Goal: Check status: Check status

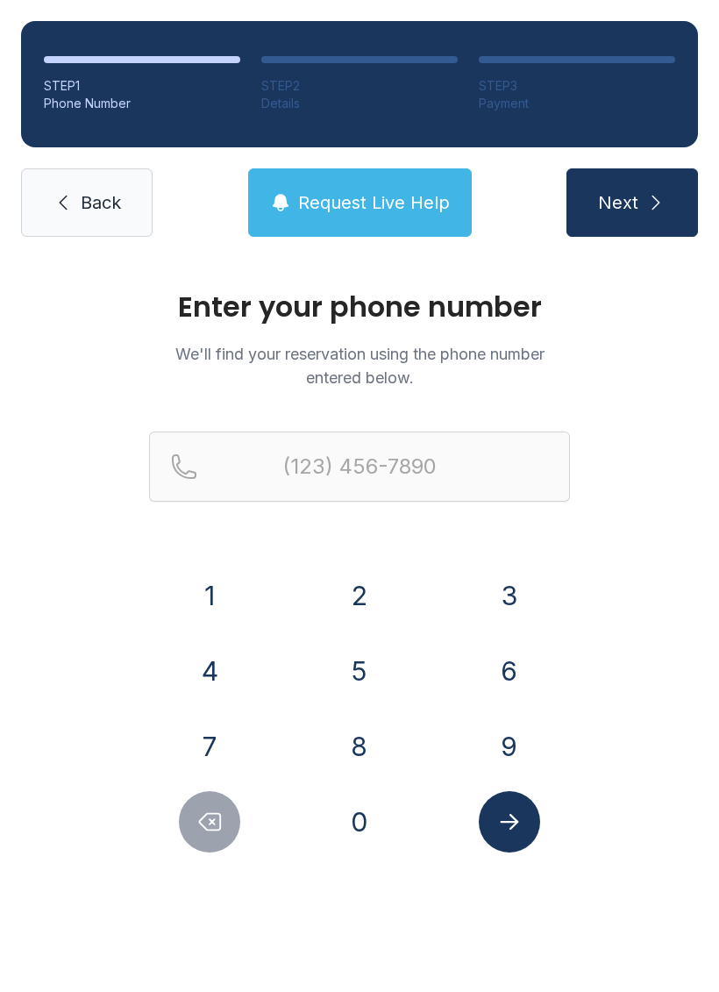
click at [379, 604] on button "2" at bounding box center [359, 595] width 61 height 61
click at [243, 650] on div "4" at bounding box center [210, 670] width 122 height 61
click at [333, 821] on button "0" at bounding box center [359, 821] width 61 height 61
click at [228, 816] on button "Delete number" at bounding box center [209, 821] width 61 height 61
click at [229, 656] on button "4" at bounding box center [209, 670] width 61 height 61
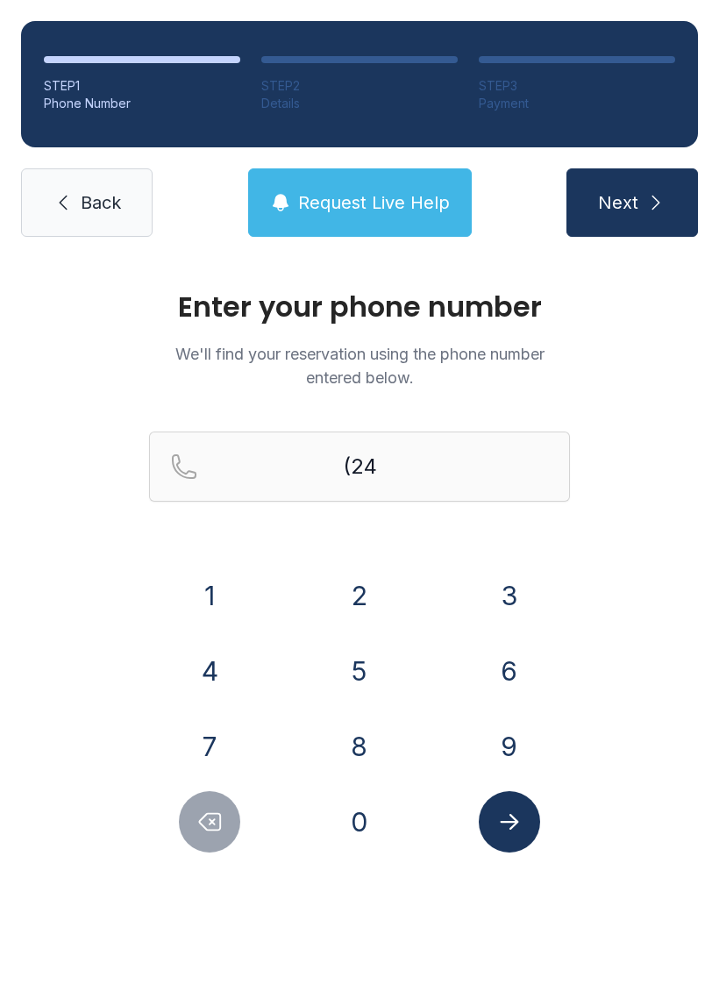
click at [344, 814] on button "0" at bounding box center [359, 821] width 61 height 61
click at [224, 666] on button "4" at bounding box center [209, 670] width 61 height 61
click at [520, 671] on button "6" at bounding box center [509, 670] width 61 height 61
click at [372, 593] on button "2" at bounding box center [359, 595] width 61 height 61
click at [529, 665] on button "6" at bounding box center [509, 670] width 61 height 61
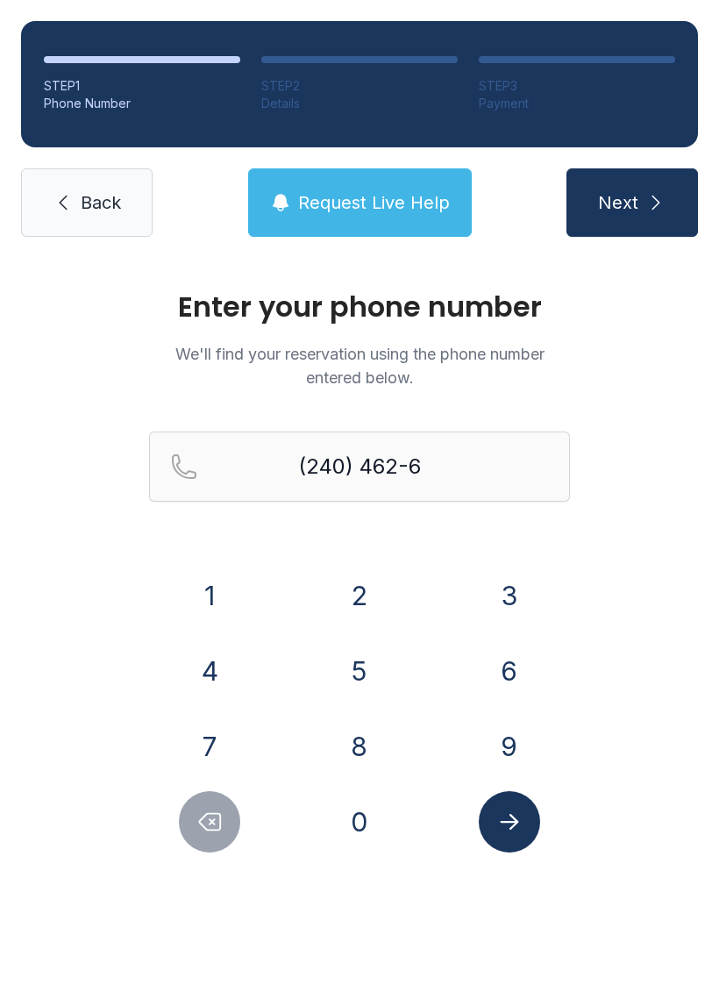
click at [383, 738] on button "8" at bounding box center [359, 746] width 61 height 61
click at [517, 653] on button "6" at bounding box center [509, 670] width 61 height 61
click at [393, 725] on div "8" at bounding box center [360, 746] width 122 height 61
click at [506, 826] on icon "Submit lookup form" at bounding box center [510, 822] width 26 height 26
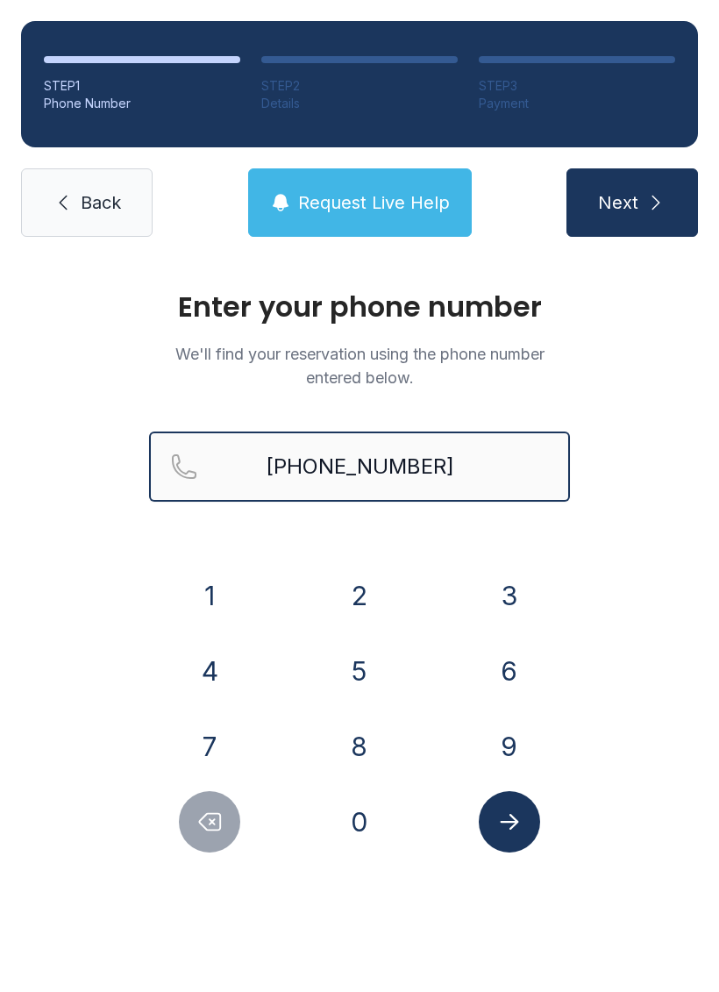
type input "[PHONE_NUMBER]"
click at [632, 203] on button "Next" at bounding box center [633, 202] width 132 height 68
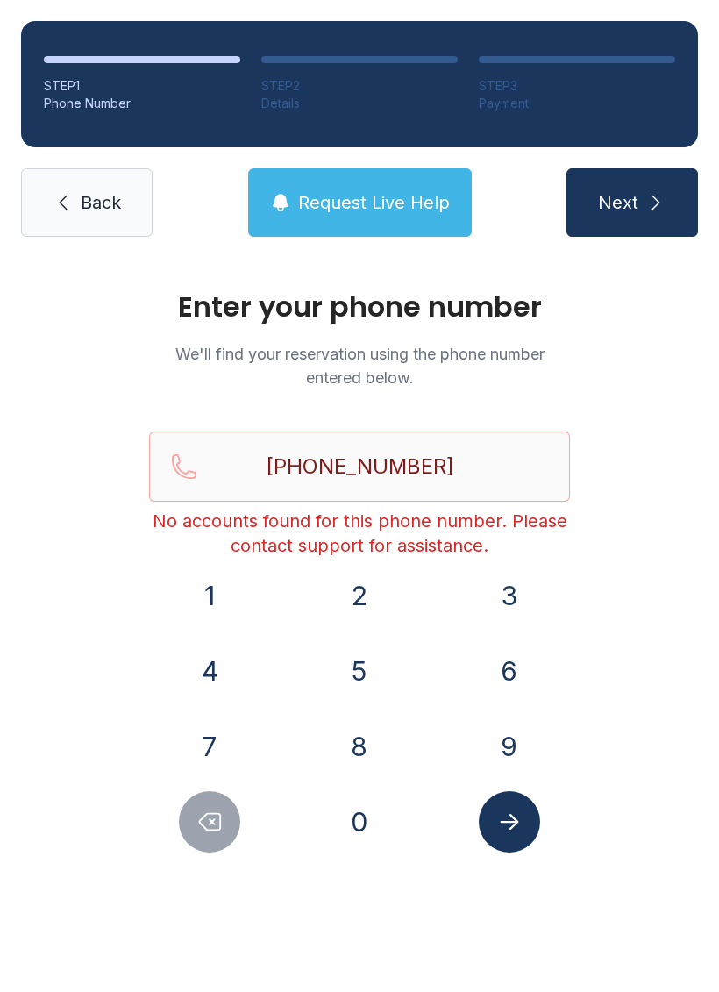
click at [86, 181] on link "Back" at bounding box center [87, 202] width 132 height 68
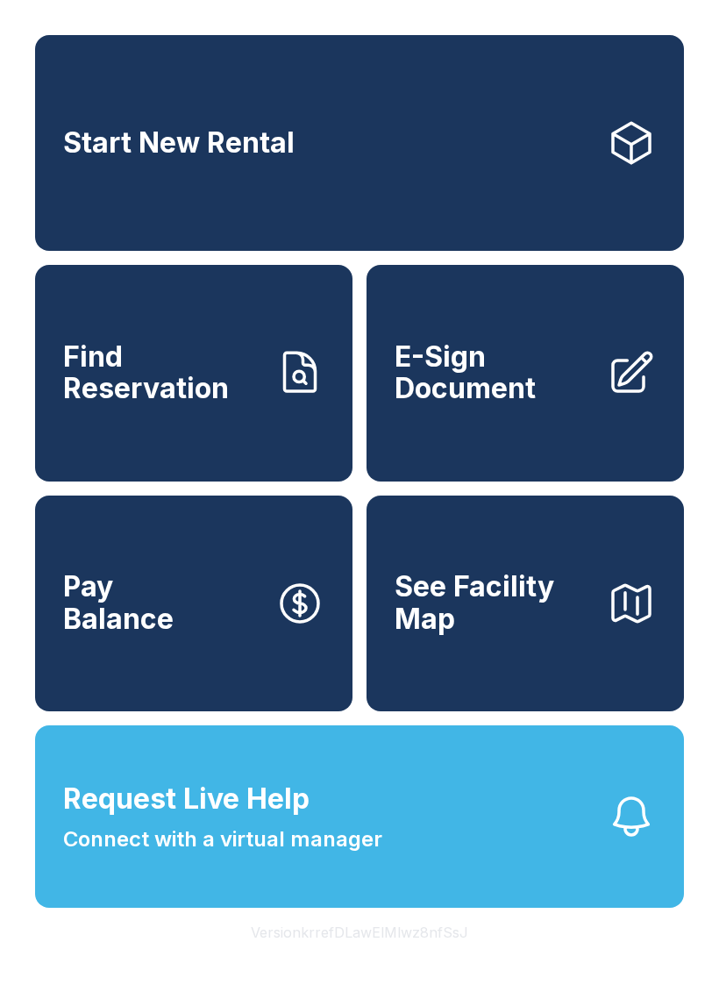
click at [85, 180] on link "Start New Rental" at bounding box center [359, 143] width 649 height 216
